Goal: Find specific page/section: Find specific page/section

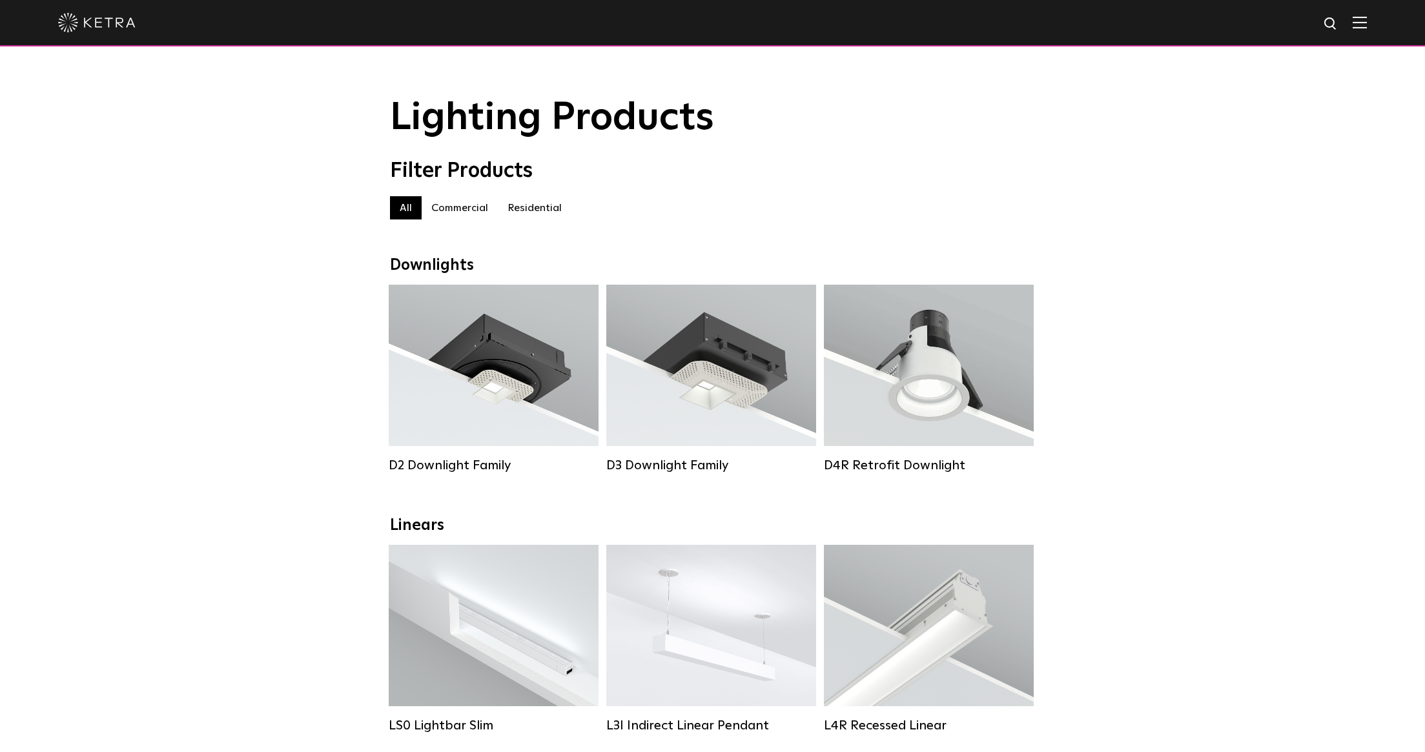
click at [548, 204] on label "Residential" at bounding box center [535, 207] width 74 height 23
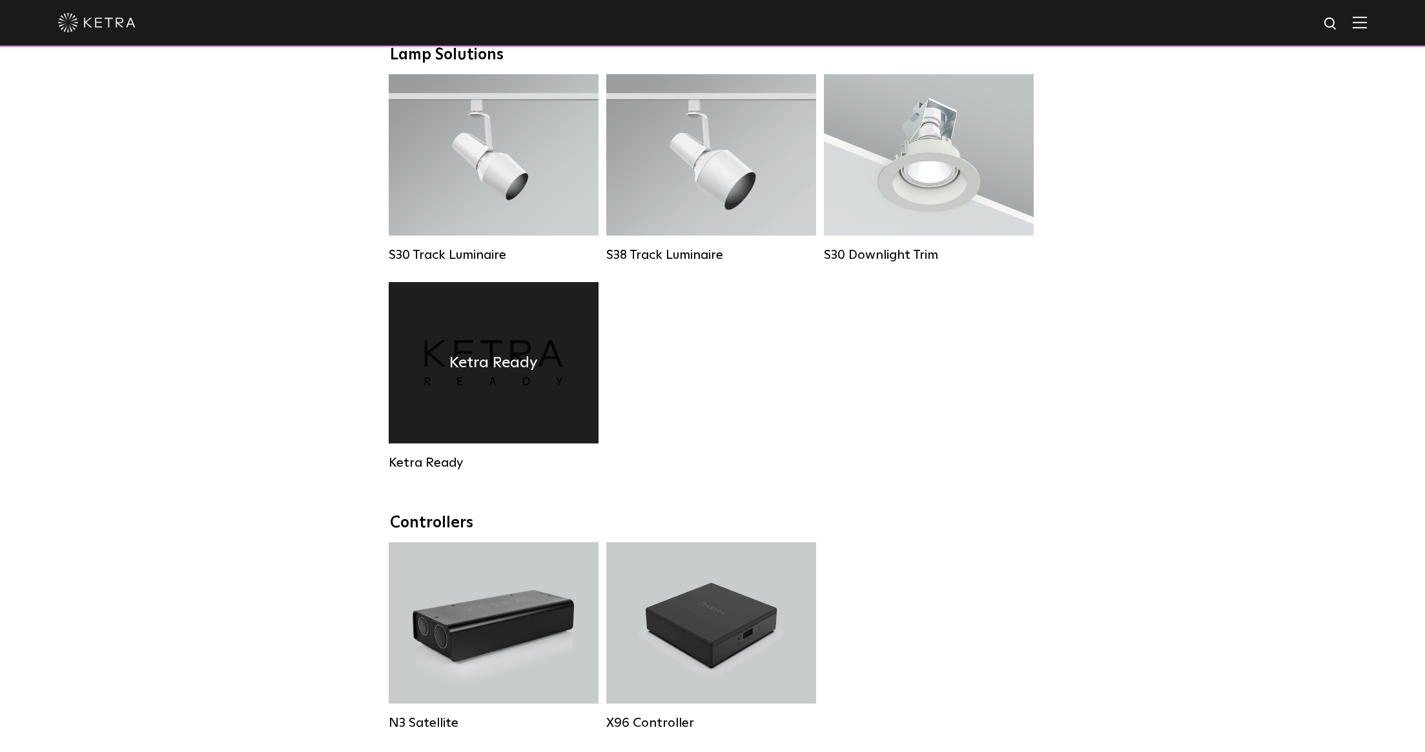
scroll to position [986, 0]
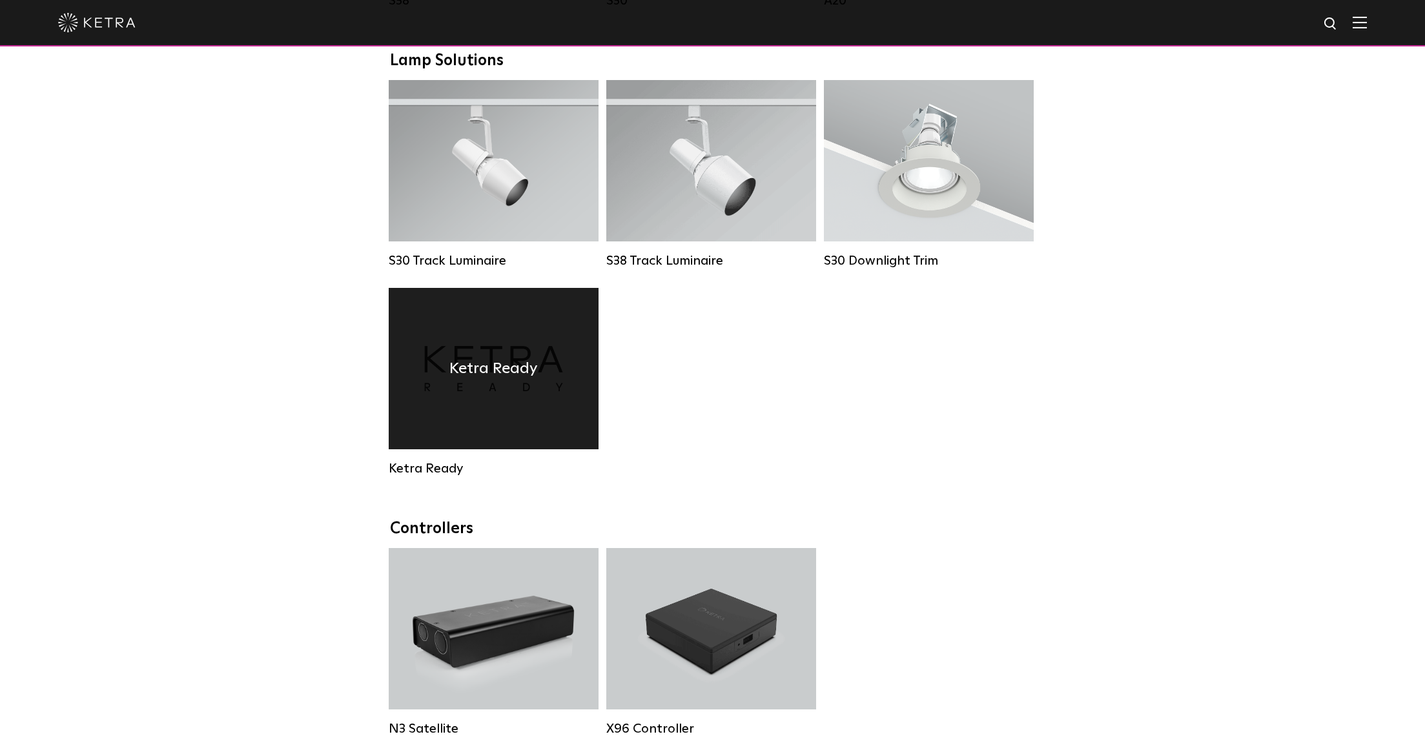
click at [456, 369] on h4 "Ketra Ready" at bounding box center [493, 368] width 88 height 25
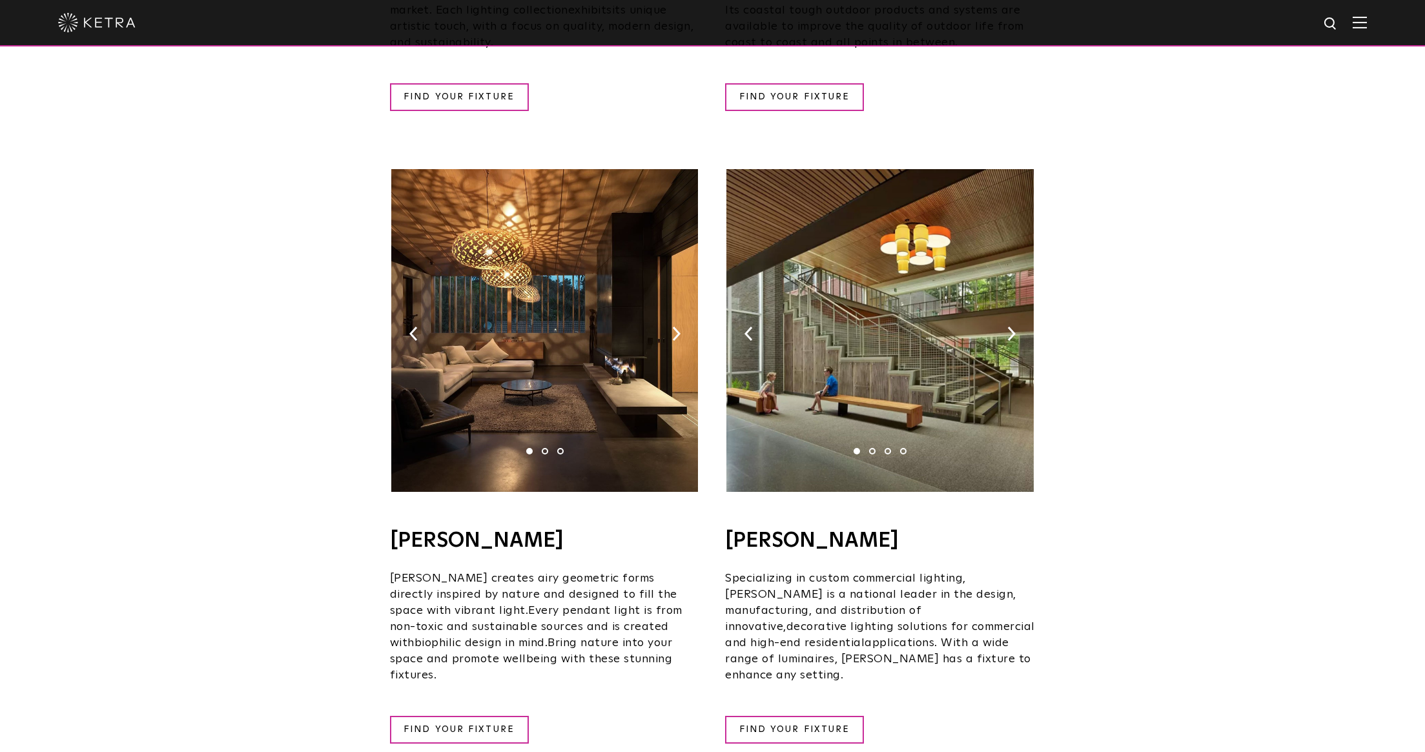
scroll to position [719, 0]
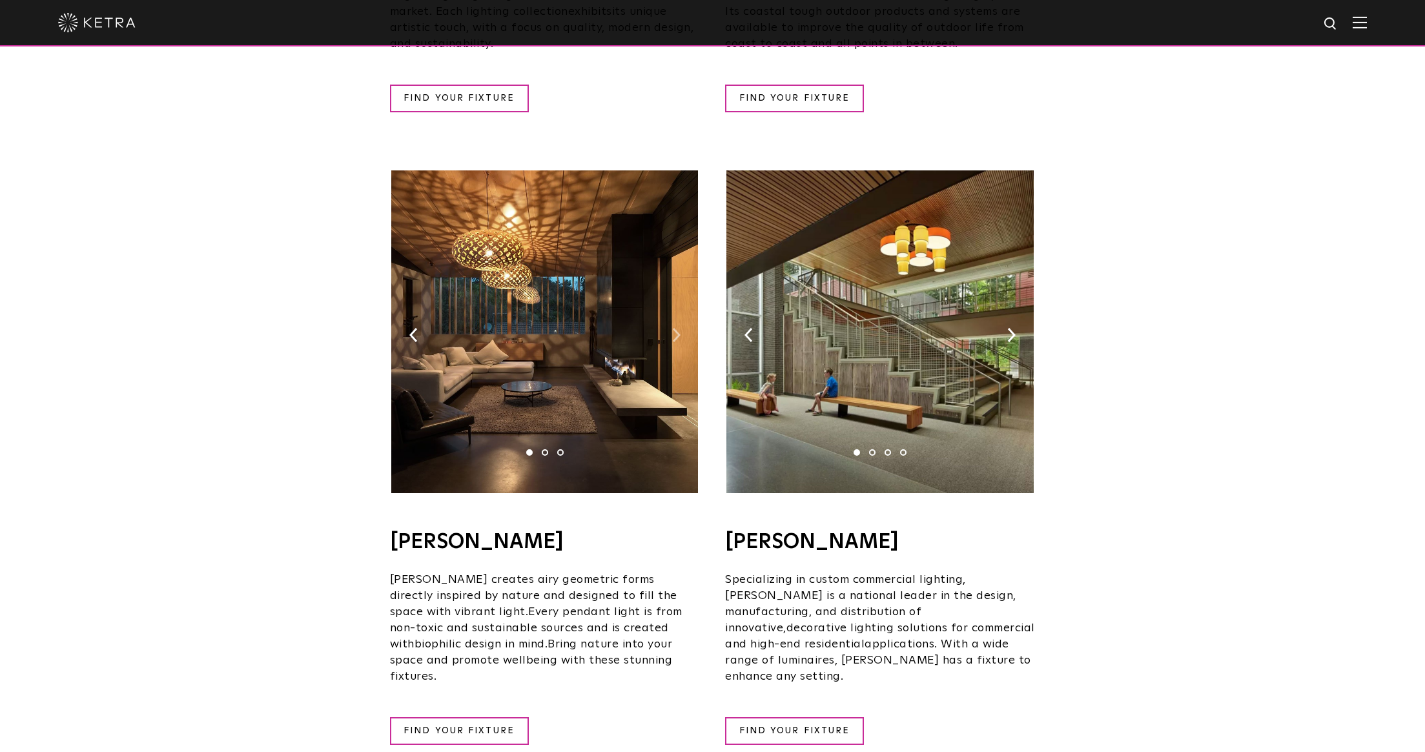
click at [673, 328] on img at bounding box center [676, 335] width 8 height 14
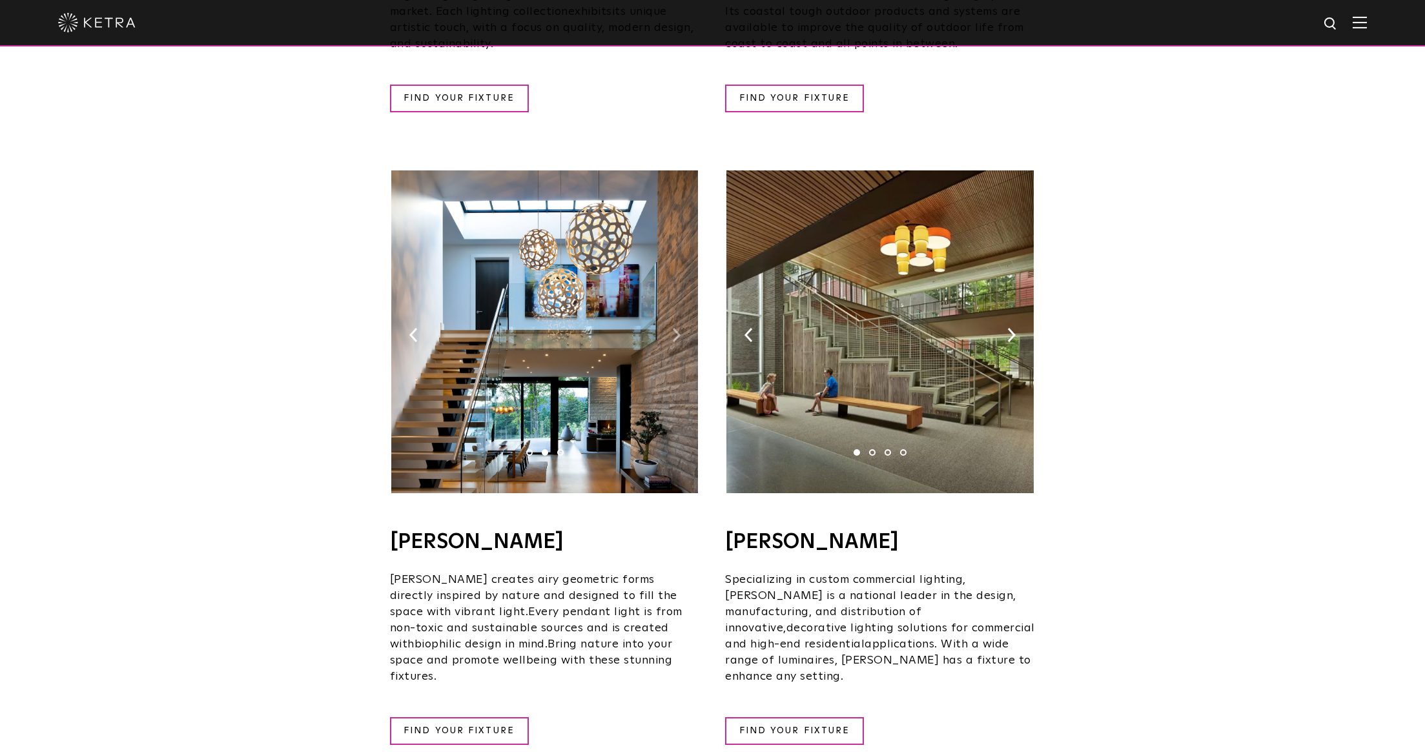
click at [673, 328] on img at bounding box center [676, 335] width 8 height 14
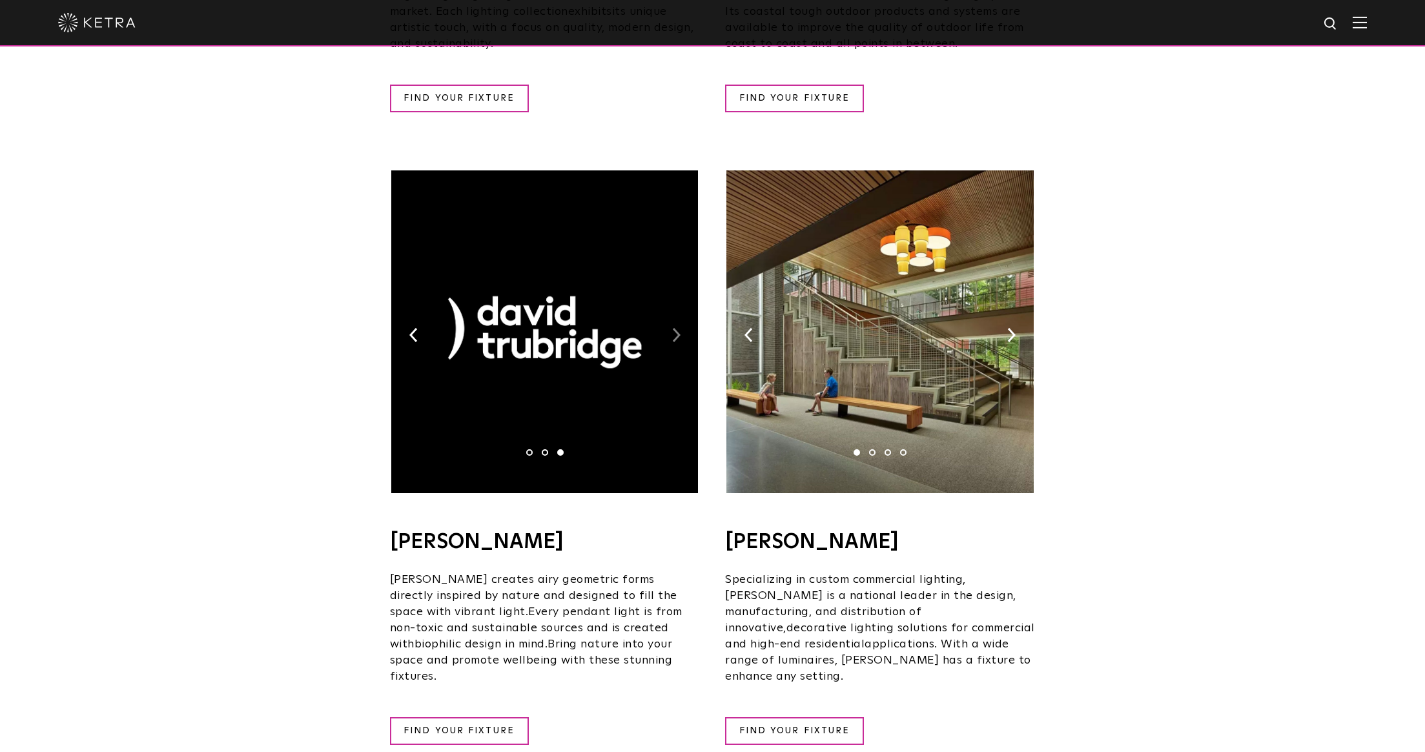
click at [673, 328] on img at bounding box center [676, 335] width 8 height 14
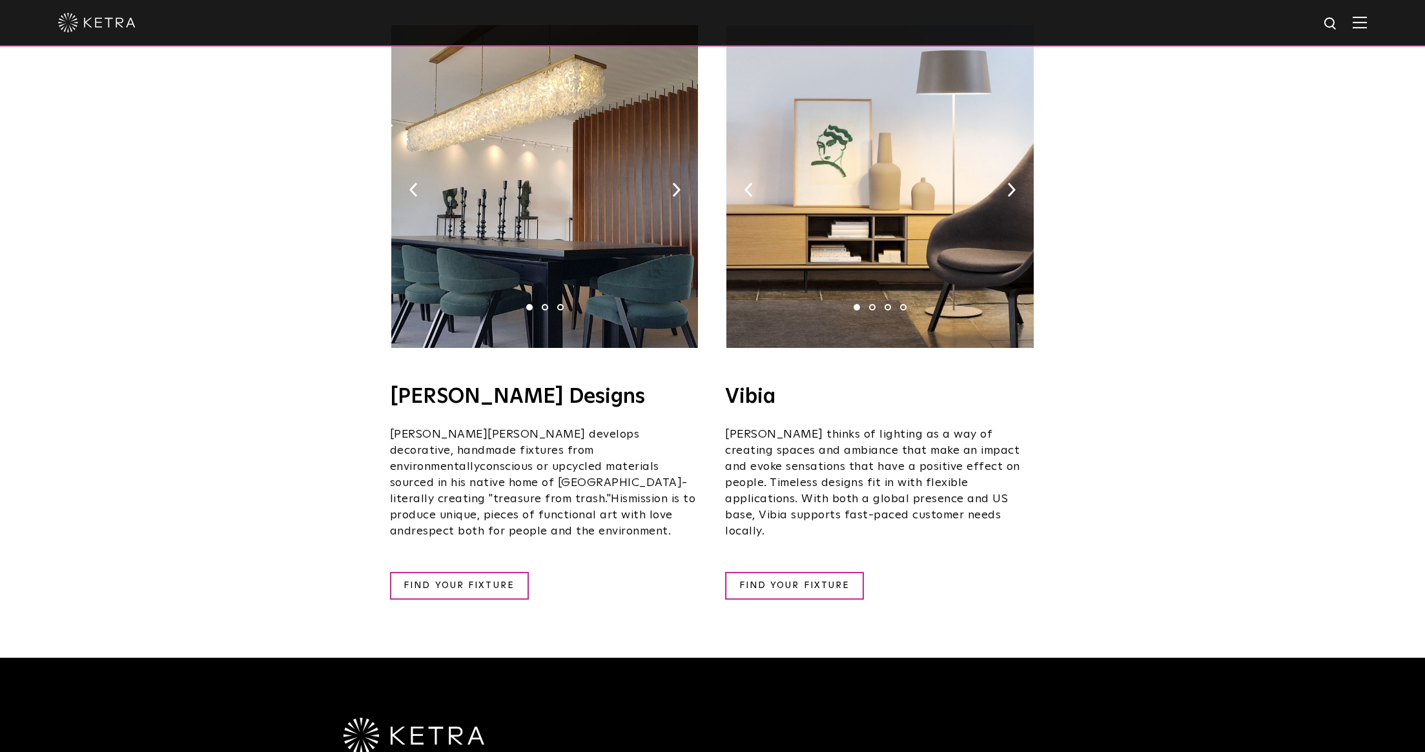
scroll to position [2132, 0]
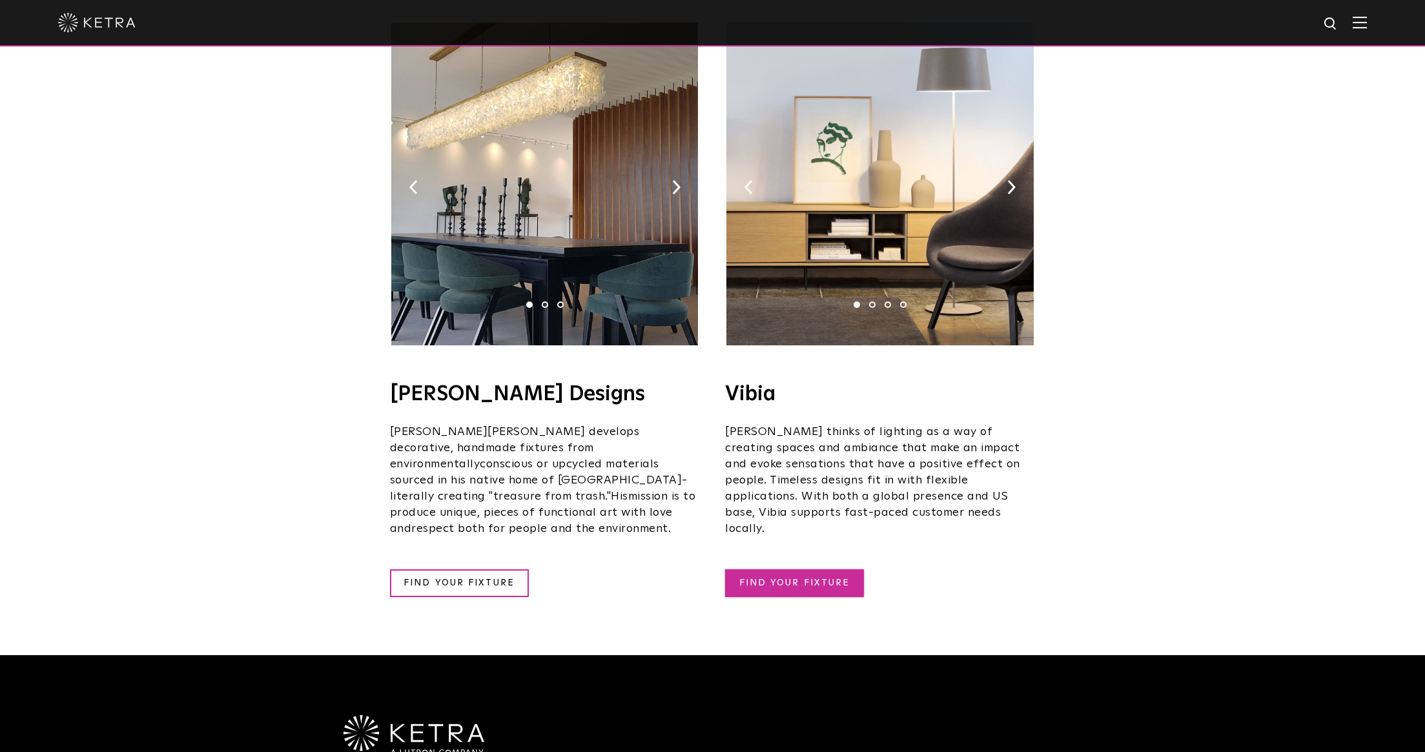
click at [777, 570] on link "FIND YOUR FIXTURE" at bounding box center [794, 584] width 139 height 28
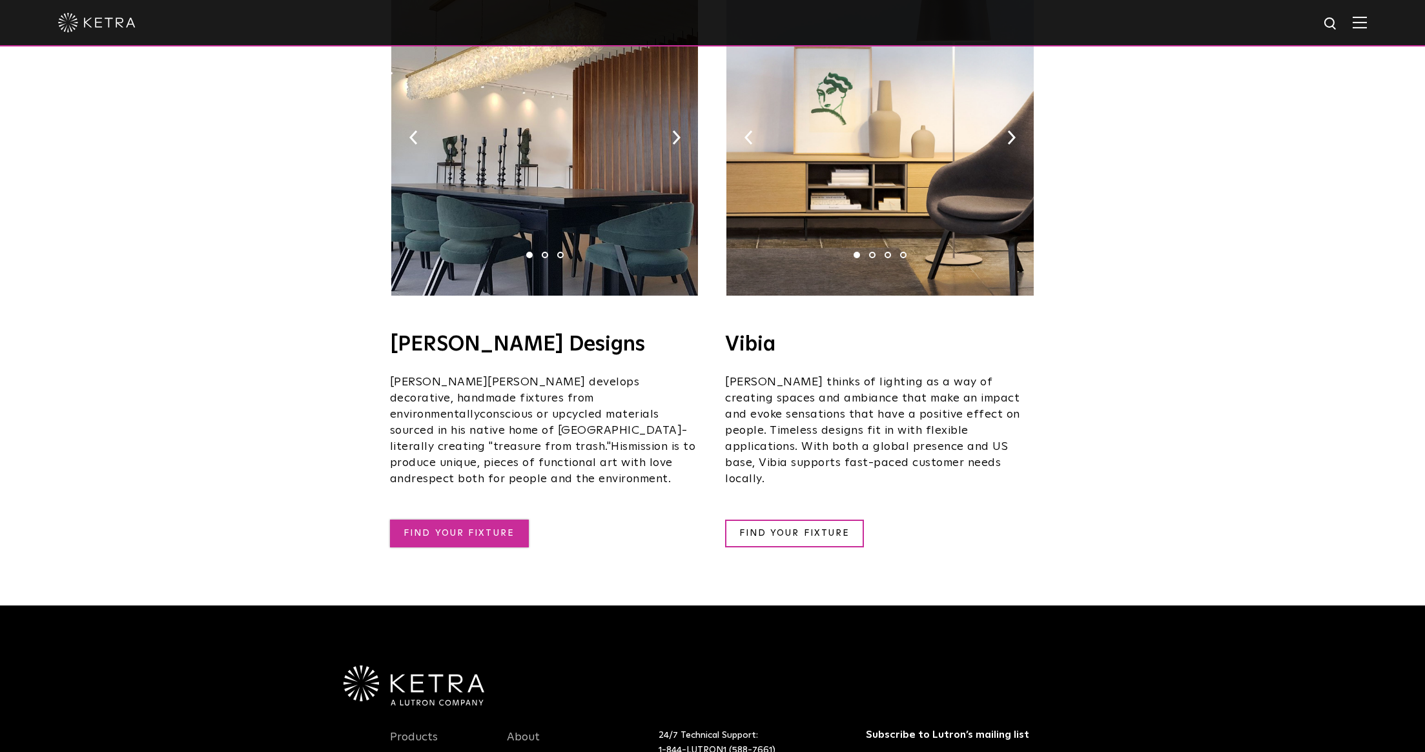
scroll to position [2183, 0]
click at [452, 519] on link "FIND YOUR FIXTURE" at bounding box center [459, 533] width 139 height 28
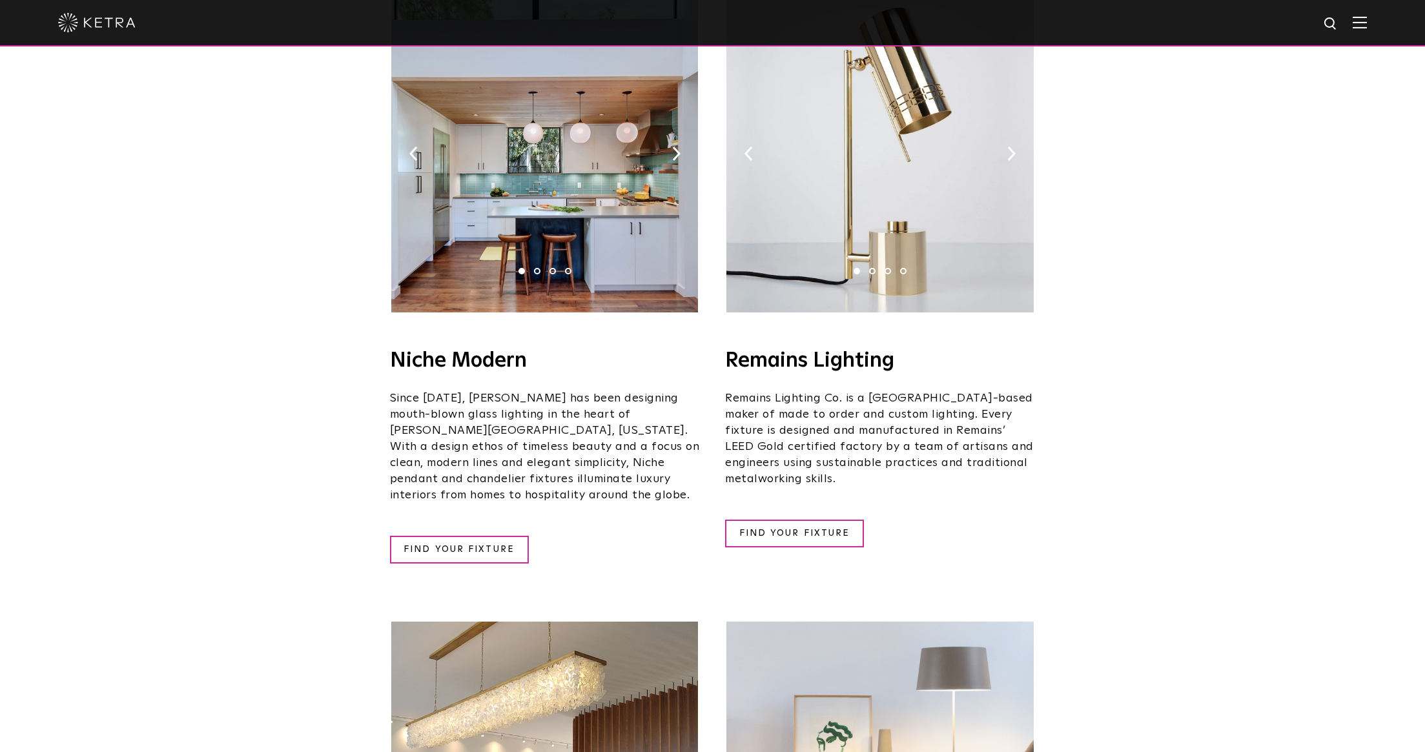
scroll to position [1535, 0]
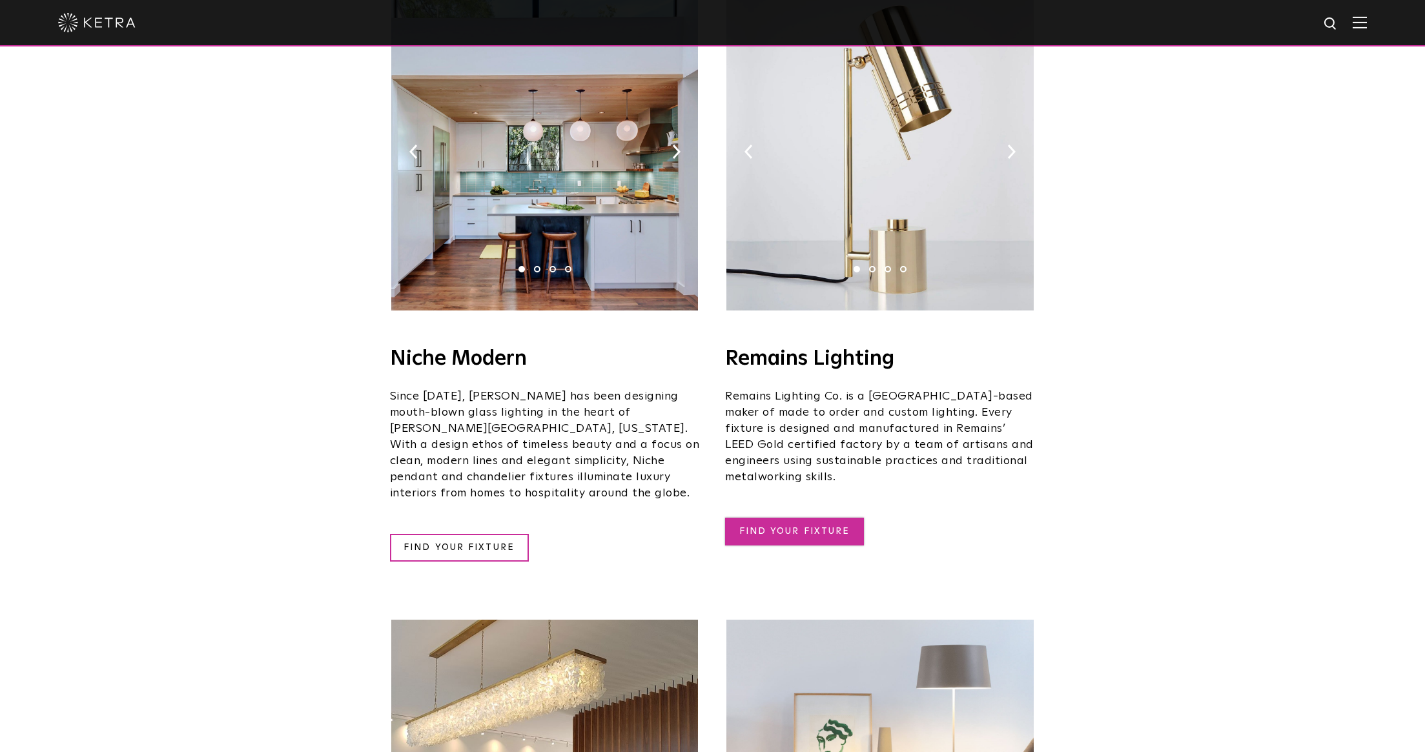
click at [809, 518] on link "FIND YOUR FIXTURE" at bounding box center [794, 532] width 139 height 28
